Goal: Information Seeking & Learning: Learn about a topic

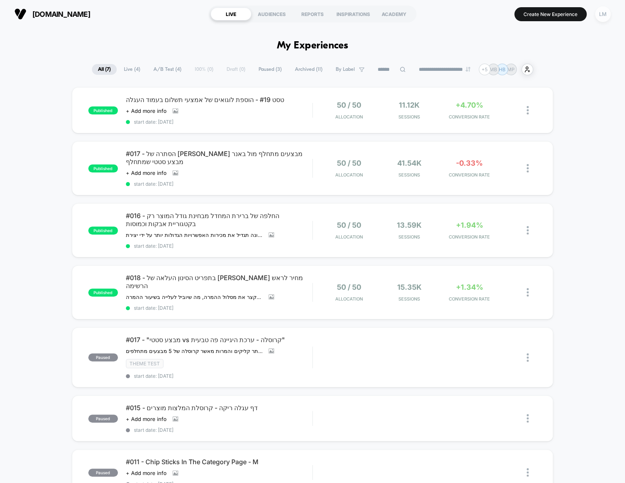
click at [606, 18] on div "LM" at bounding box center [603, 14] width 16 height 16
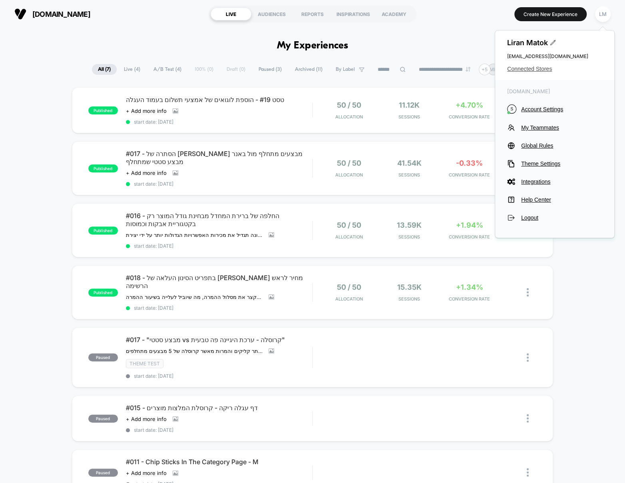
click at [546, 67] on span "Connected Stores" at bounding box center [554, 69] width 95 height 6
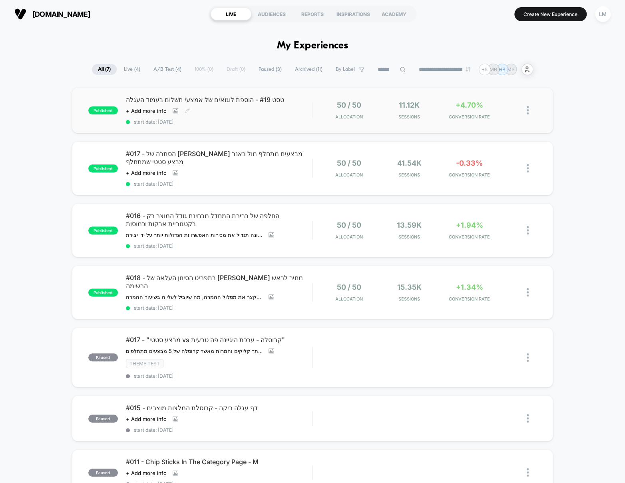
click at [219, 98] on span "טסט #19 - הוספת לוגואים של אמצעי תשלום בעמוד העגלה" at bounding box center [219, 100] width 186 height 8
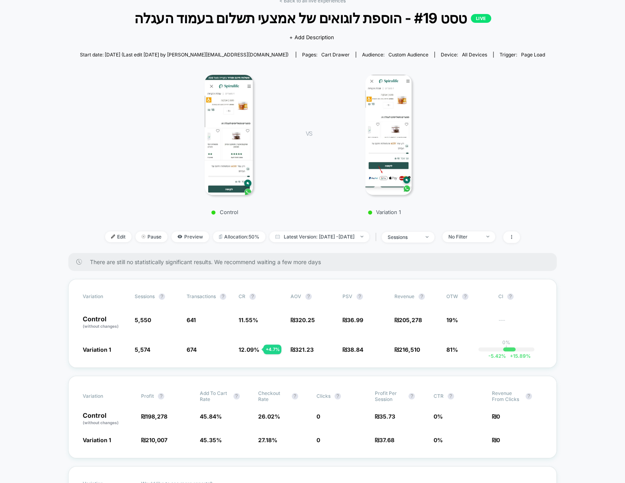
scroll to position [44, 0]
click at [429, 236] on img at bounding box center [427, 237] width 3 height 2
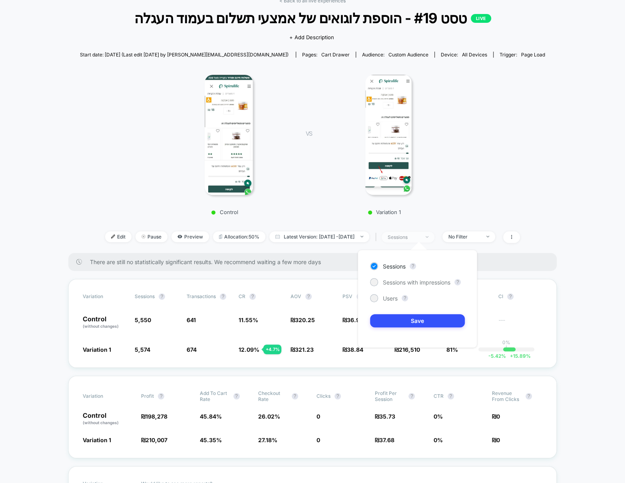
click at [429, 236] on img at bounding box center [427, 237] width 3 height 2
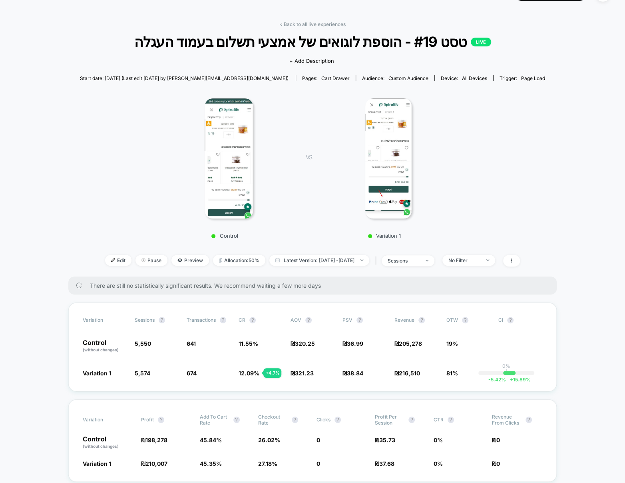
scroll to position [0, 0]
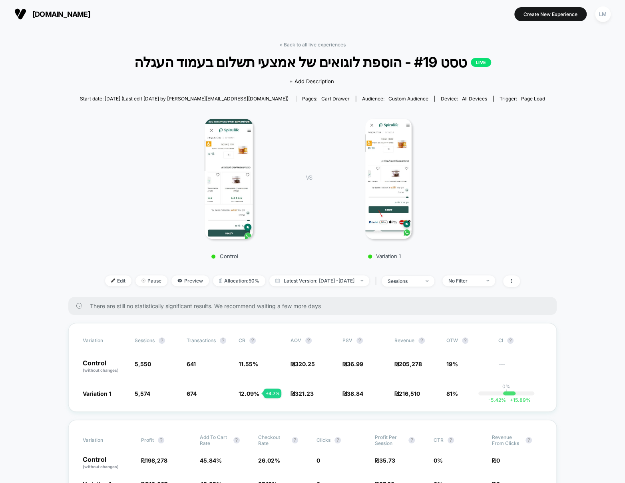
click at [383, 192] on img at bounding box center [389, 179] width 46 height 120
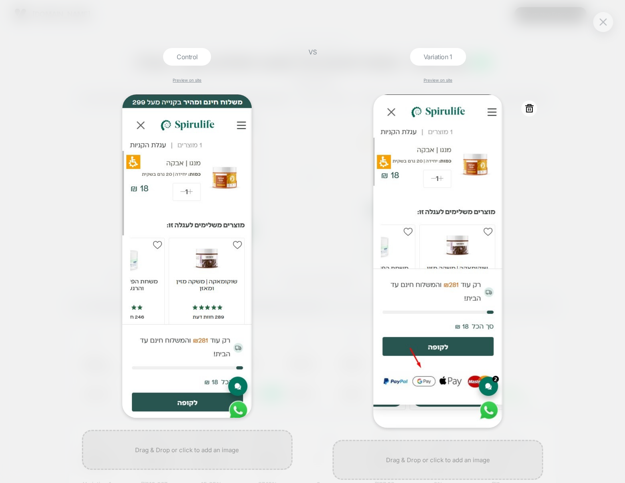
click at [506, 264] on div at bounding box center [438, 260] width 211 height 333
click at [556, 194] on div "Control Preview on site VS Variation 1 Preview on site" at bounding box center [312, 241] width 625 height 483
click at [602, 30] on div at bounding box center [603, 22] width 20 height 20
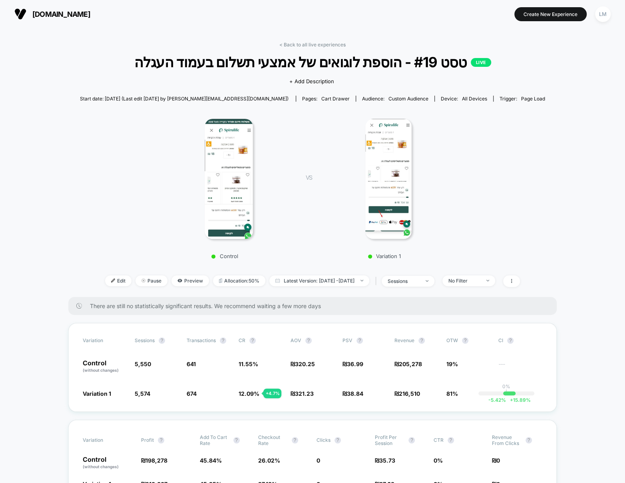
click at [327, 42] on link "< Back to all live experiences" at bounding box center [313, 45] width 66 height 6
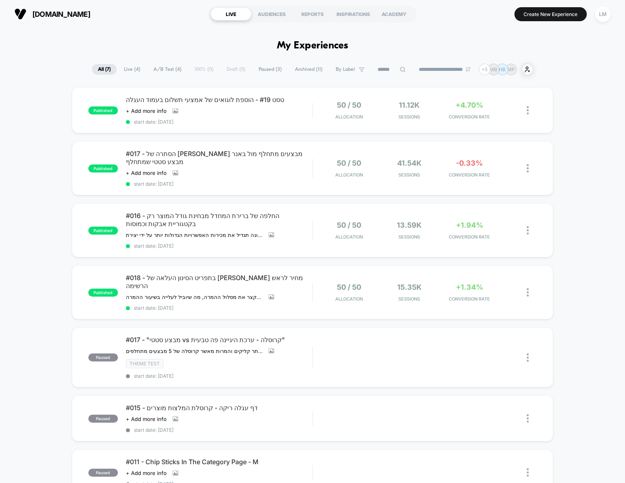
click at [400, 70] on icon at bounding box center [403, 69] width 6 height 6
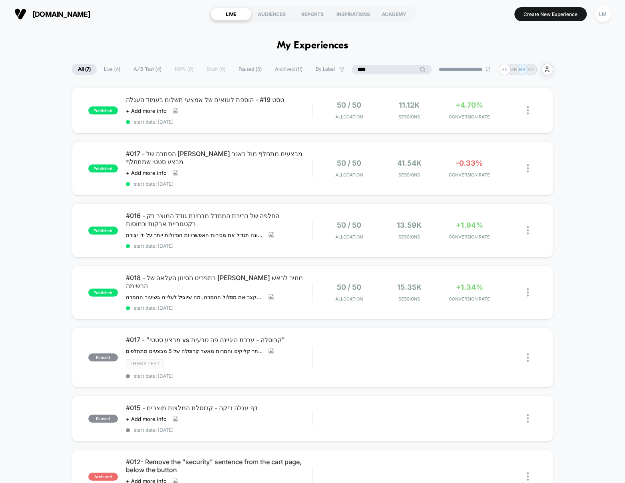
type input "****"
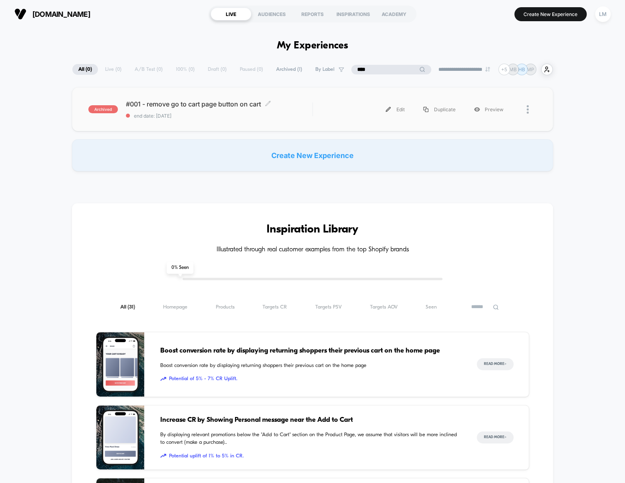
click at [230, 102] on span "#001 - remove go to cart page button on cart Click to edit experience details" at bounding box center [219, 104] width 186 height 8
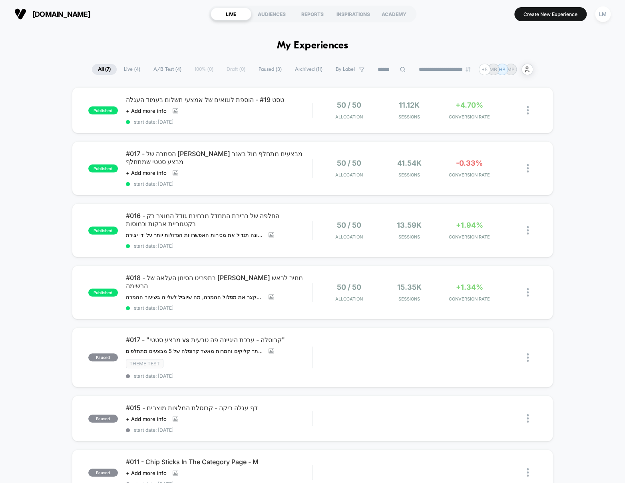
click at [400, 69] on icon at bounding box center [403, 69] width 6 height 6
type input "***"
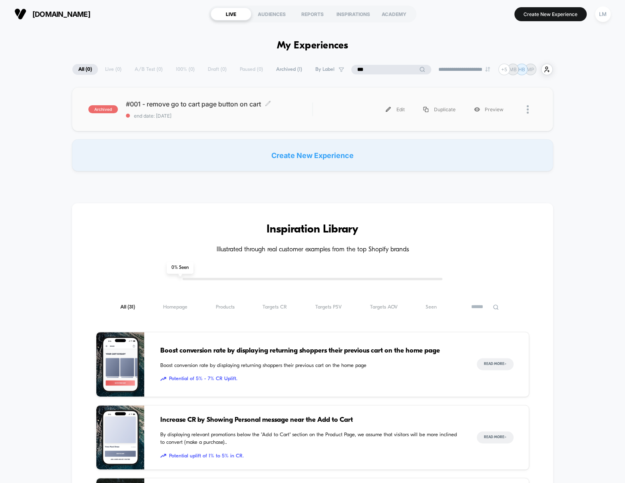
click at [180, 103] on span "#001 - remove go to cart page button on cart Click to edit experience details" at bounding box center [219, 104] width 186 height 8
click at [385, 68] on input "***" at bounding box center [392, 70] width 40 height 10
click at [385, 68] on input "***" at bounding box center [392, 70] width 80 height 10
type input "***"
click at [188, 102] on span "#003 - collection page - round cta - add to cart Click to edit experience detai…" at bounding box center [219, 104] width 186 height 8
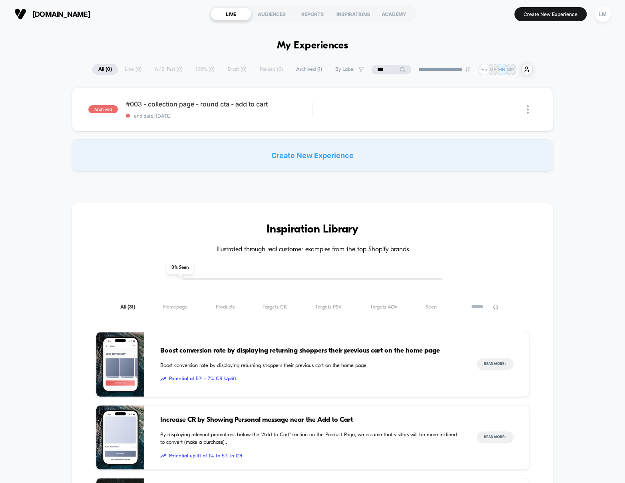
click at [378, 70] on input "***" at bounding box center [392, 70] width 40 height 10
click at [378, 70] on input "***" at bounding box center [392, 70] width 80 height 10
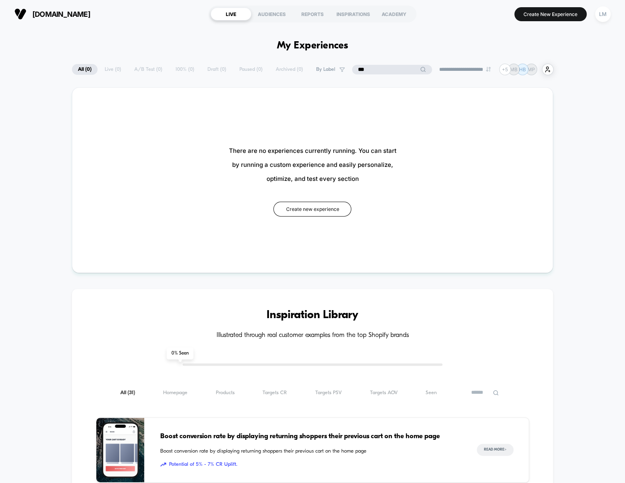
type input "***"
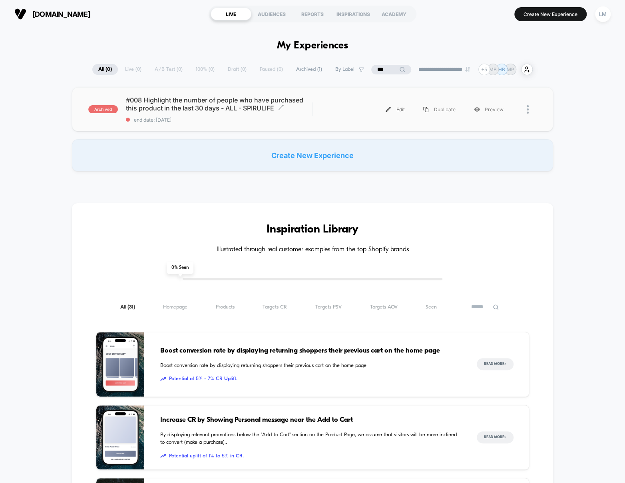
click at [175, 109] on span "#008 Highlight the number of people who have purchased this product in the last…" at bounding box center [219, 104] width 186 height 16
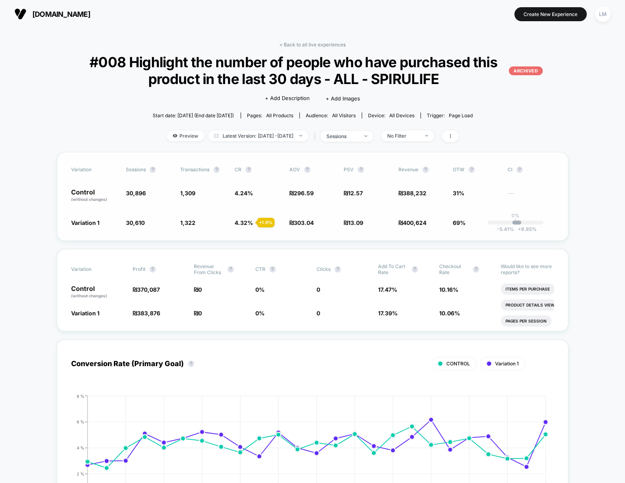
drag, startPoint x: 425, startPoint y: 223, endPoint x: 401, endPoint y: 214, distance: 25.2
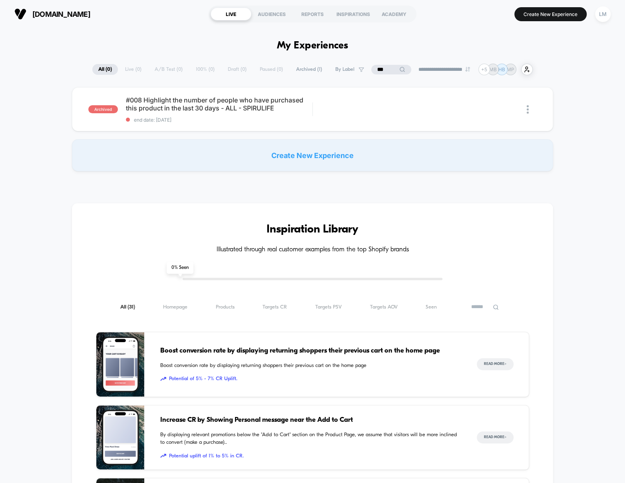
click at [106, 68] on span "All ( 0 )" at bounding box center [105, 69] width 26 height 11
click at [377, 71] on input "***" at bounding box center [392, 70] width 80 height 10
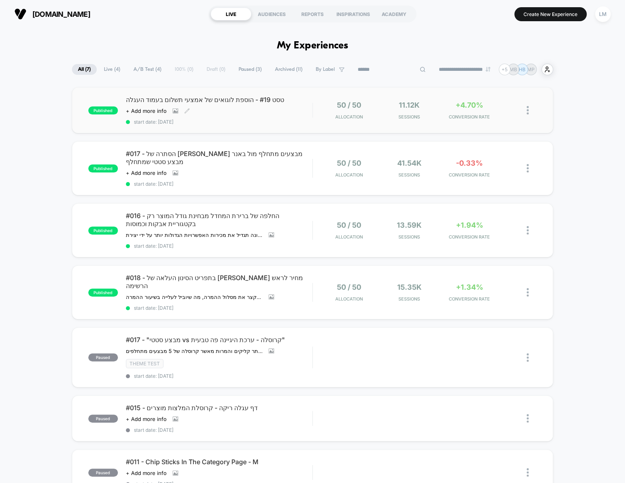
click at [194, 98] on span "טסט #19 - הוספת לוגואים של אמצעי תשלום בעמוד העגלה" at bounding box center [219, 100] width 186 height 8
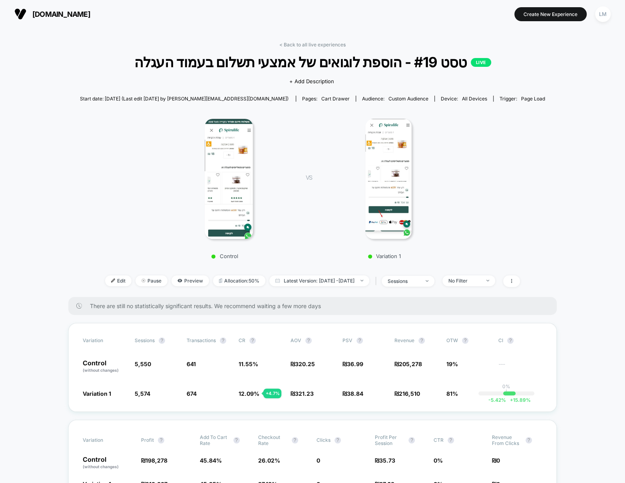
click at [383, 66] on span "טסט #19 - הוספת לוגואים של אמצעי תשלום בעמוד העגלה LIVE" at bounding box center [312, 62] width 419 height 17
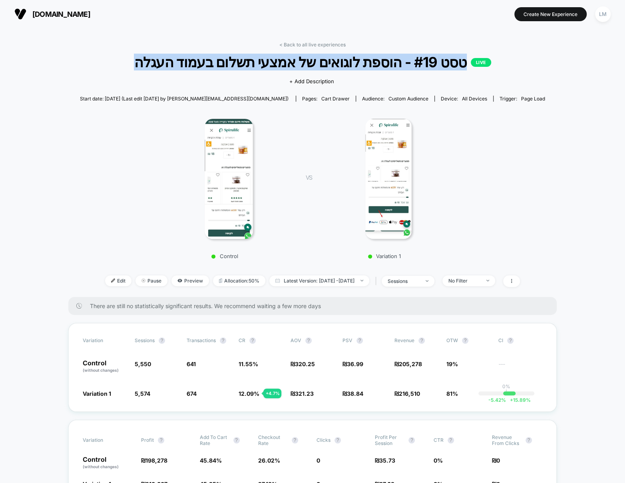
click at [383, 66] on span "טסט #19 - הוספת לוגואים של אמצעי תשלום בעמוד העגלה LIVE" at bounding box center [312, 62] width 419 height 17
copy span "טסט #19 - הוספת לוגואים של אמצעי תשלום בעמוד העגלה"
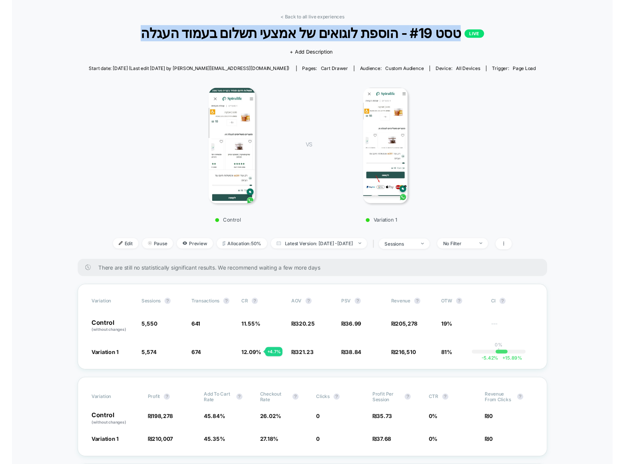
scroll to position [7, 0]
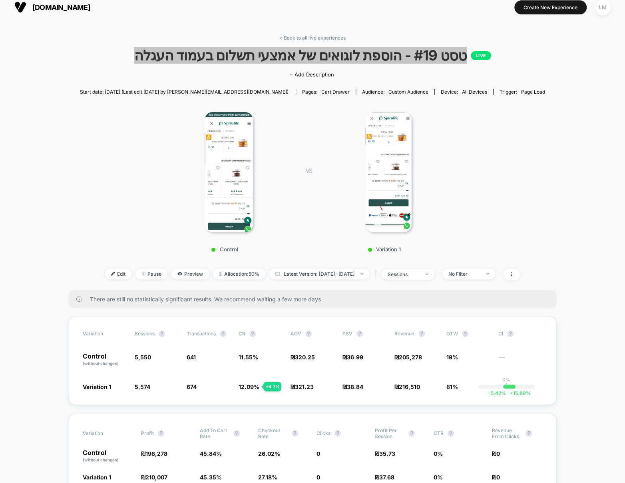
click at [390, 182] on img at bounding box center [389, 172] width 46 height 120
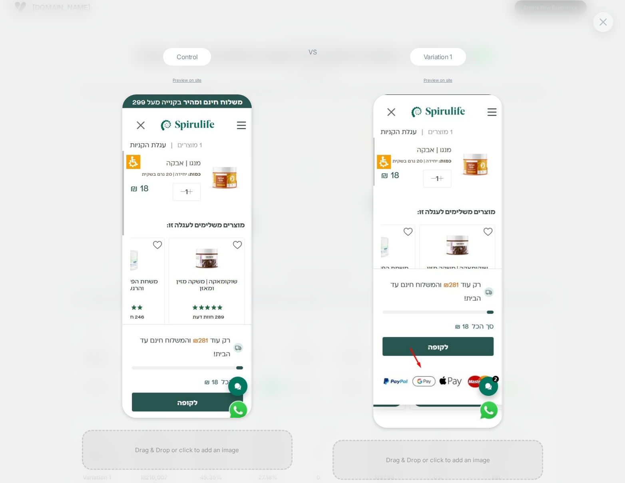
click at [614, 20] on div "Control Preview on site VS Variation 1 Preview on site" at bounding box center [312, 241] width 625 height 483
click at [611, 21] on div at bounding box center [603, 22] width 20 height 20
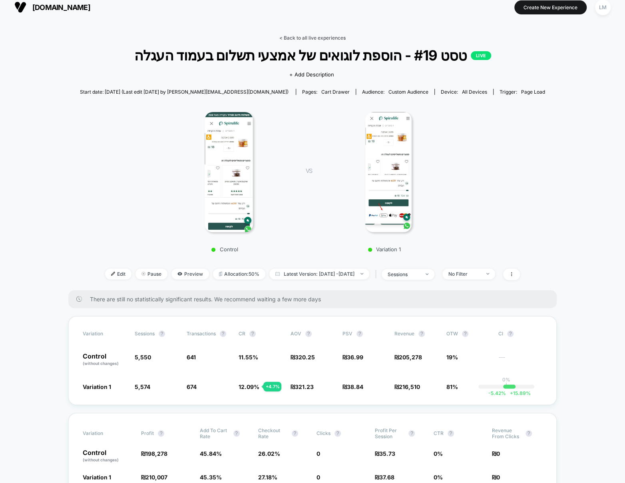
click at [295, 35] on link "< Back to all live experiences" at bounding box center [313, 38] width 66 height 6
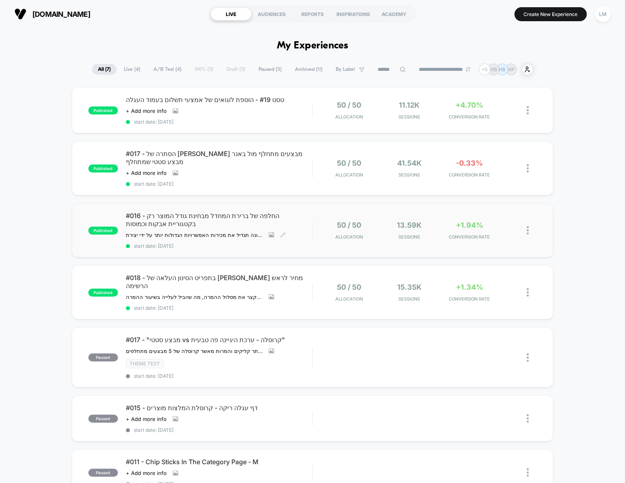
click at [177, 212] on span "#016 - החלפה של ברירת המחדל מבחינת גודל המוצר רק בקטגוריית אבקות וכמוסות" at bounding box center [219, 220] width 186 height 16
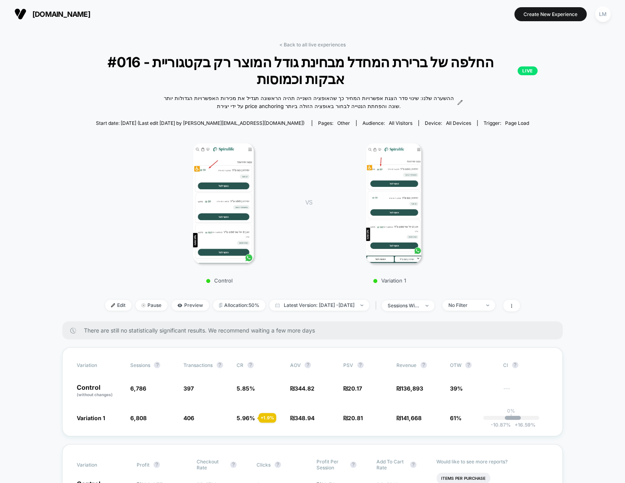
click at [320, 68] on span "#016 - החלפה של ברירת המחדל מבחינת גודל המוצר רק בקטגוריית אבקות וכמוסות LIVE" at bounding box center [313, 71] width 451 height 34
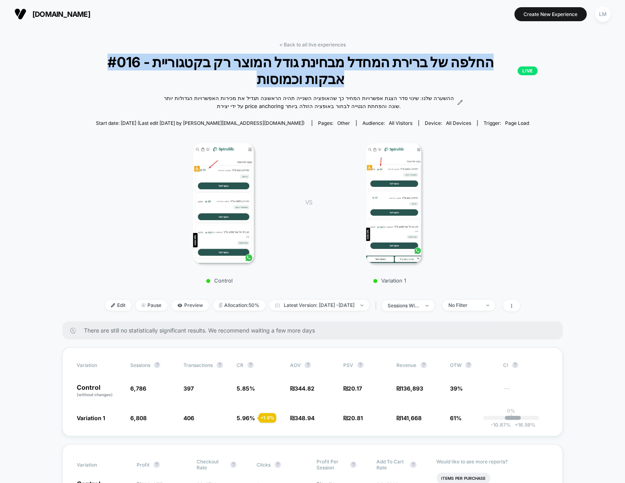
click at [320, 68] on span "#016 - החלפה של ברירת המחדל מבחינת גודל המוצר רק בקטגוריית אבקות וכמוסות LIVE" at bounding box center [313, 71] width 451 height 34
copy span "#016 - החלפה של ברירת המחדל מבחינת גודל המוצר רק בקטגוריית אבקות וכמוסות"
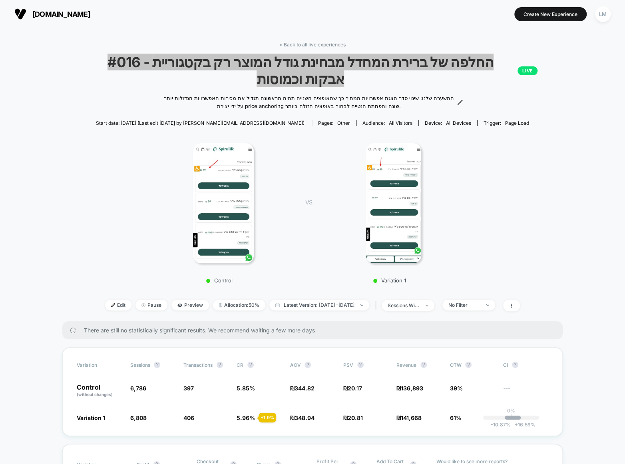
click at [416, 207] on img at bounding box center [393, 203] width 55 height 120
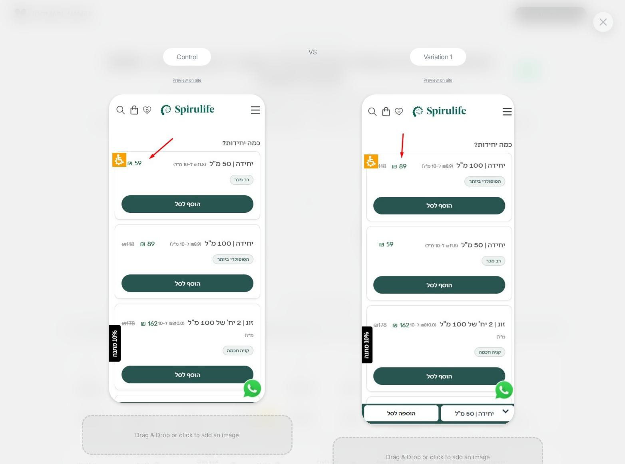
click at [611, 21] on div at bounding box center [603, 22] width 20 height 20
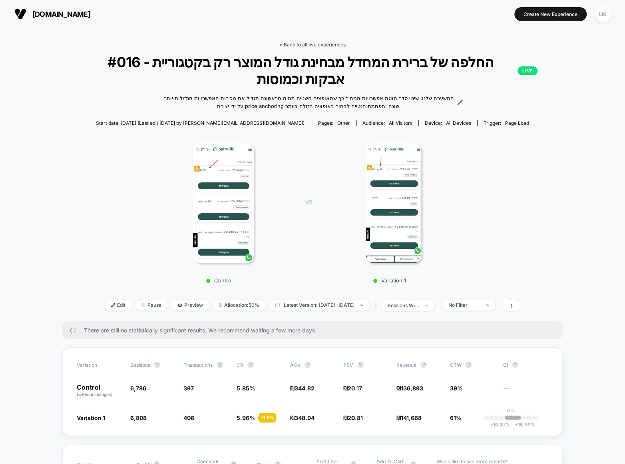
click at [324, 45] on link "< Back to all live experiences" at bounding box center [313, 45] width 66 height 6
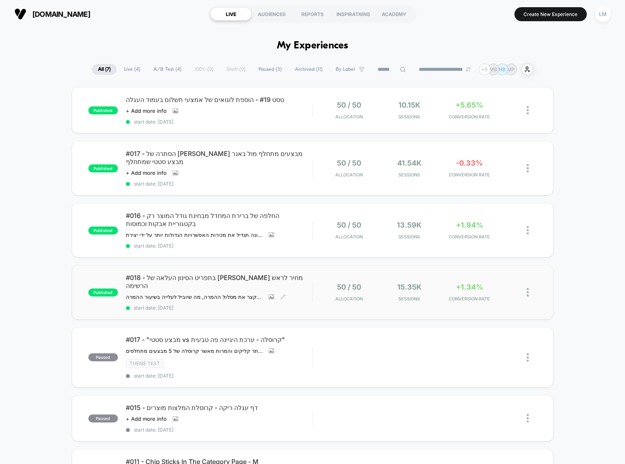
click at [198, 274] on span "#018 - בתפריט הסינון העלאה של [PERSON_NAME] מחיר לראש הרשימה" at bounding box center [219, 282] width 186 height 16
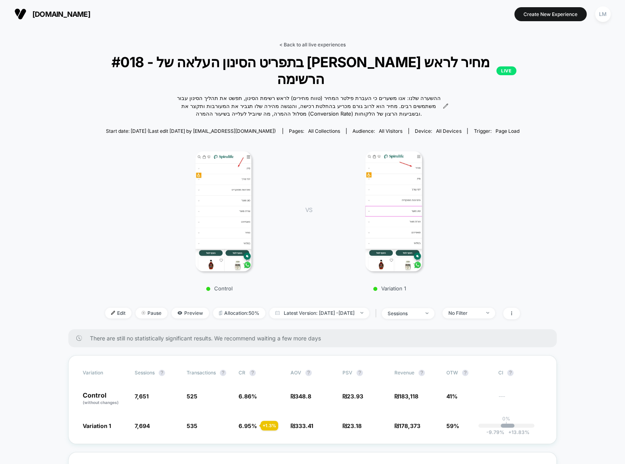
click at [338, 46] on link "< Back to all live experiences" at bounding box center [313, 45] width 66 height 6
